Goal: Task Accomplishment & Management: Manage account settings

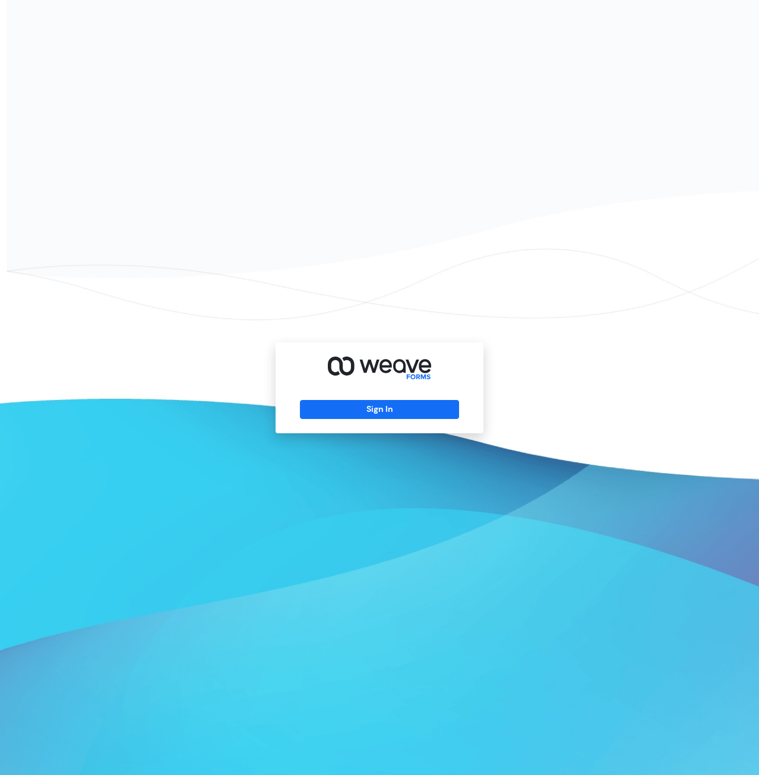
click at [377, 399] on div "Sign In" at bounding box center [380, 387] width 208 height 91
click at [377, 400] on button "Sign In" at bounding box center [379, 409] width 159 height 19
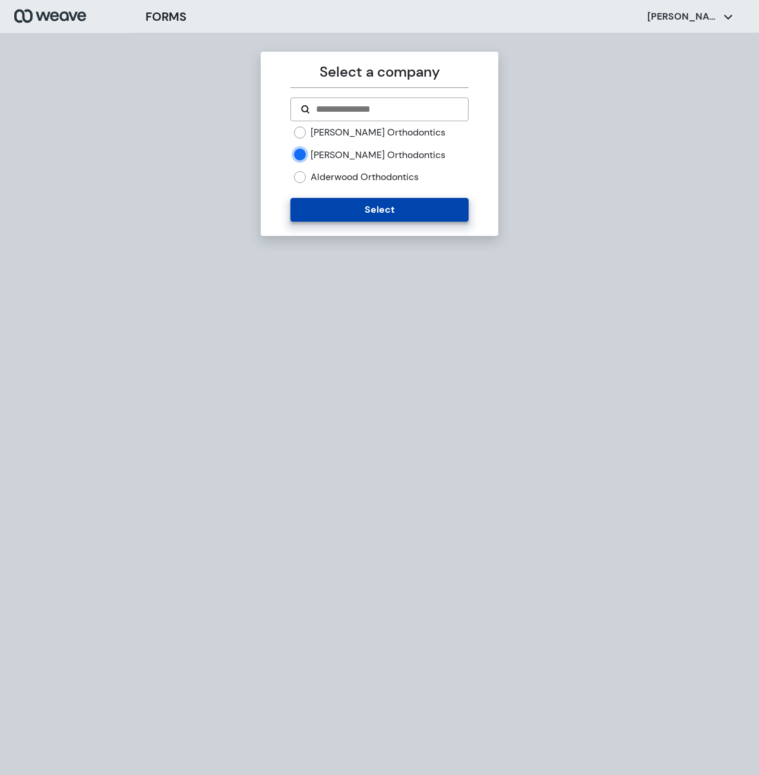
click at [323, 206] on button "Select" at bounding box center [379, 210] width 178 height 24
